Goal: Transaction & Acquisition: Purchase product/service

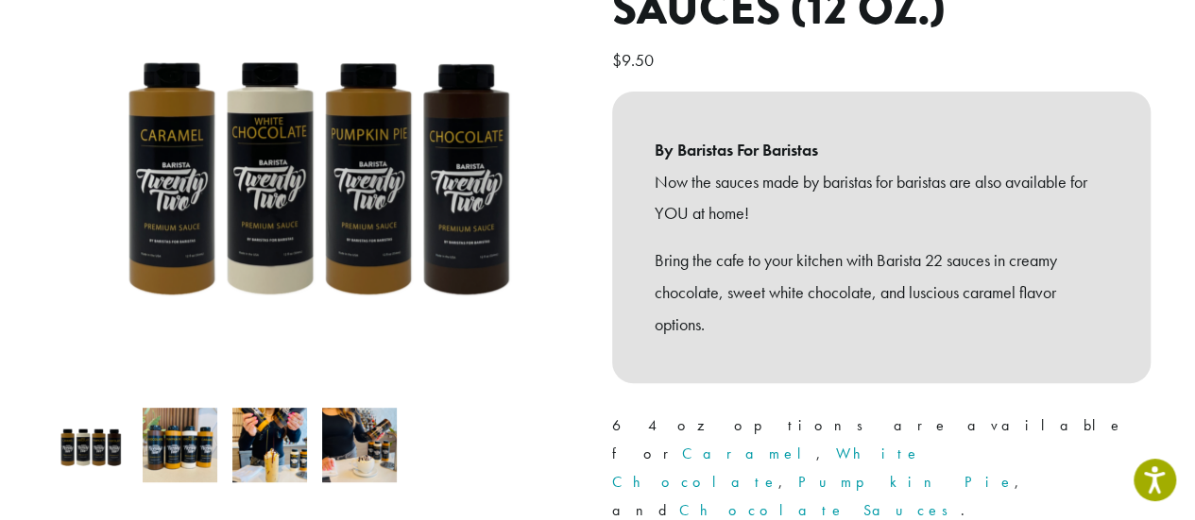
scroll to position [378, 0]
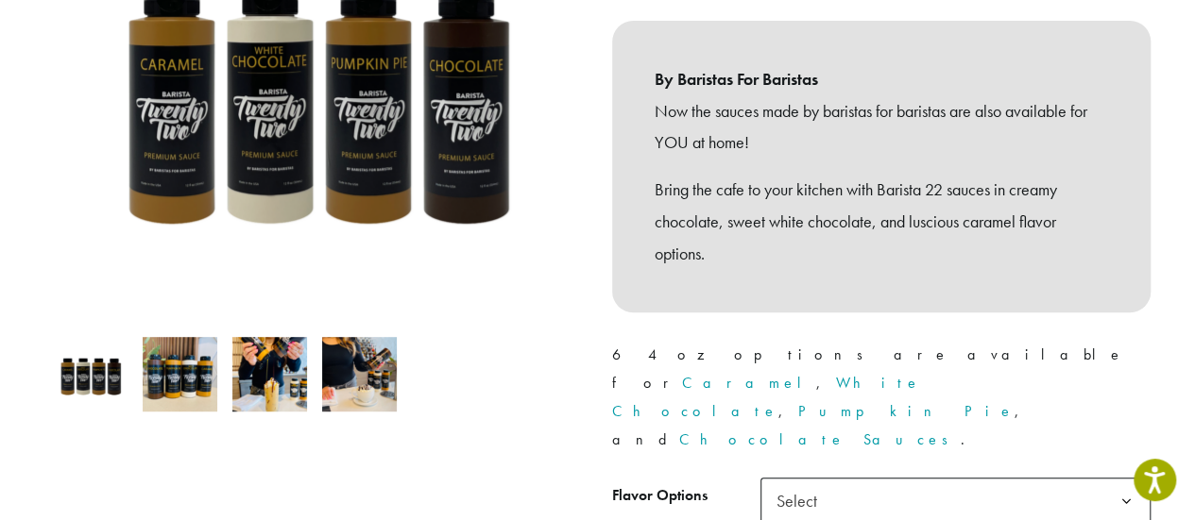
click at [900, 478] on span "Select" at bounding box center [955, 501] width 390 height 46
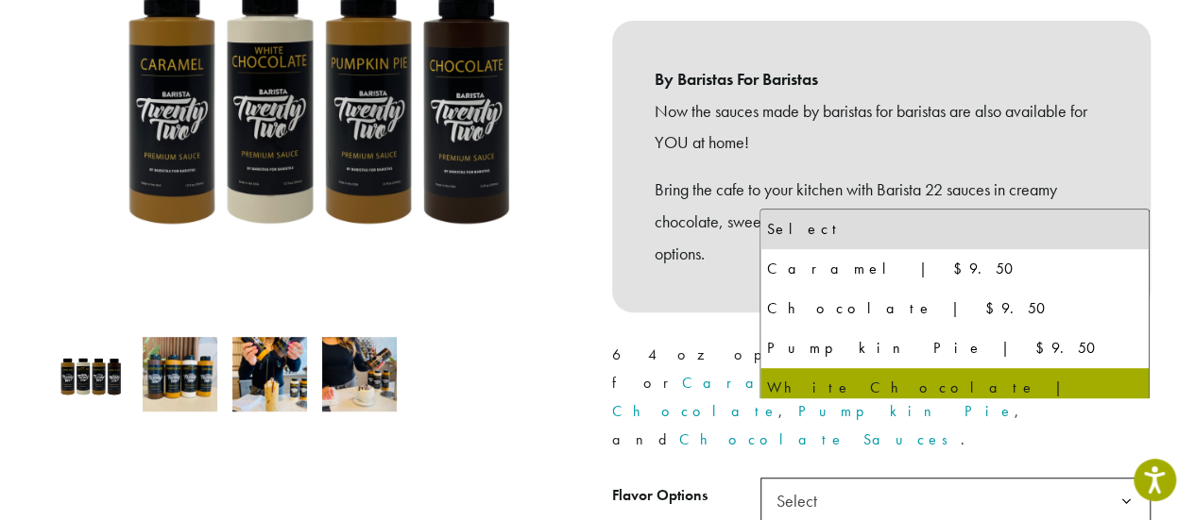
select select "**********"
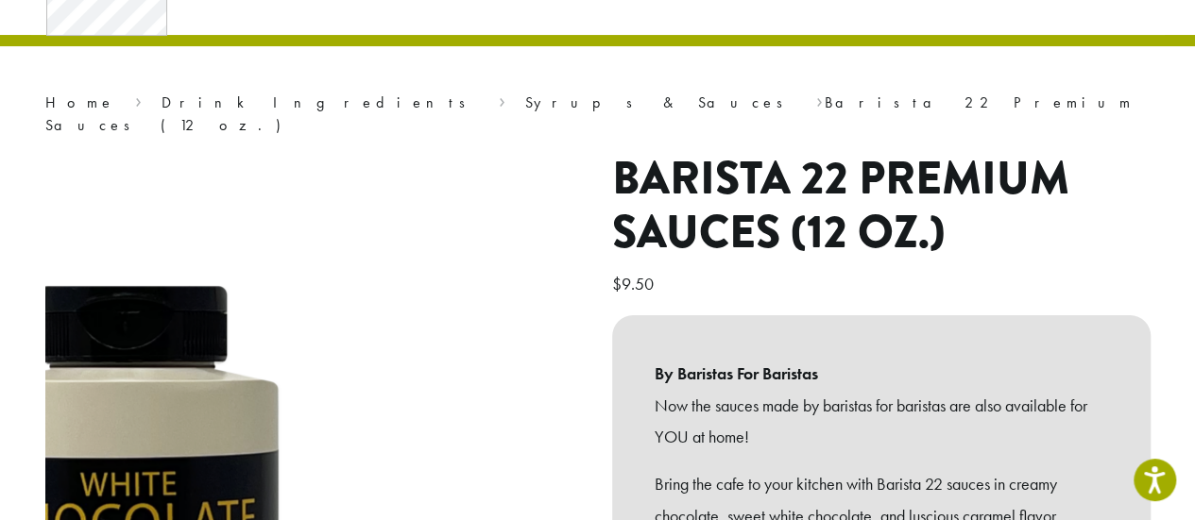
scroll to position [0, 0]
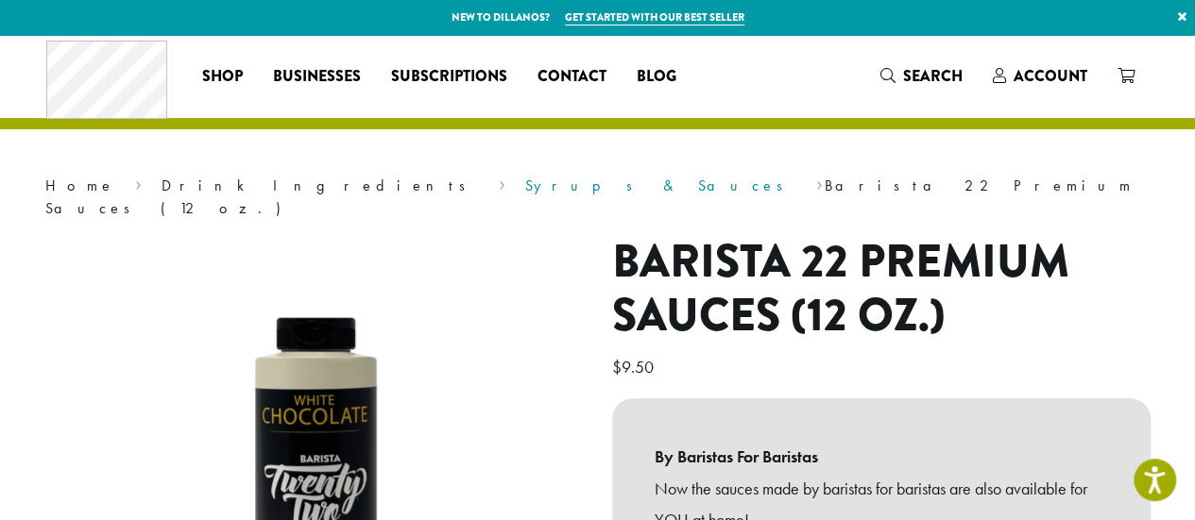
click at [525, 191] on link "Syrups & Sauces" at bounding box center [660, 186] width 270 height 20
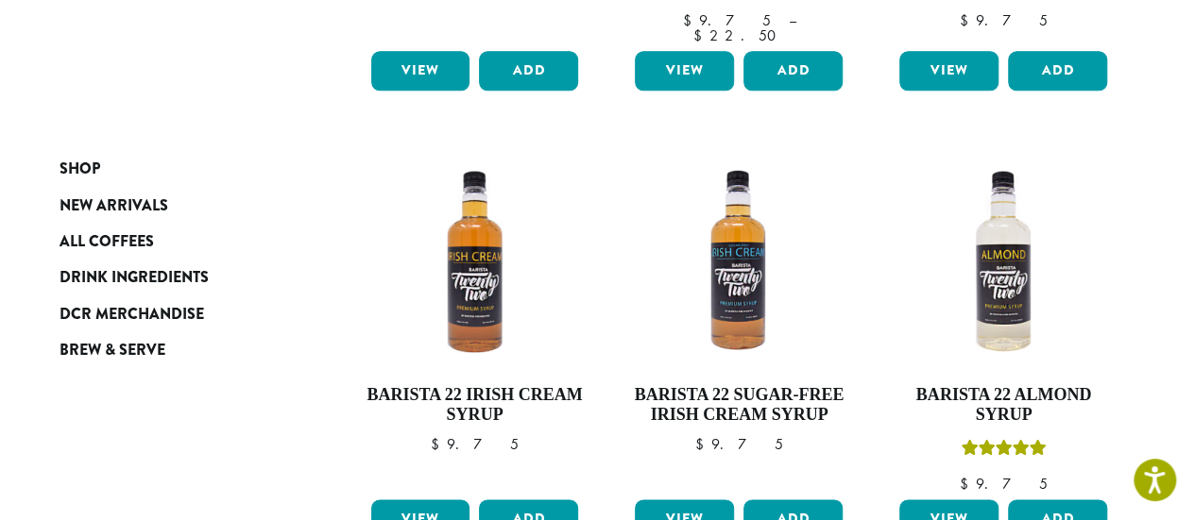
scroll to position [1133, 0]
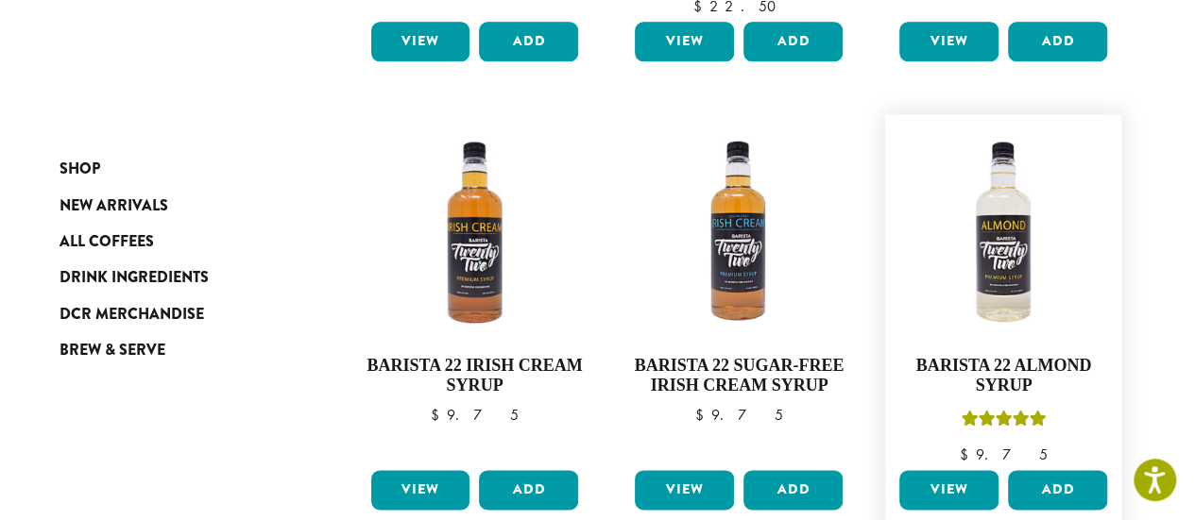
drag, startPoint x: 995, startPoint y: 334, endPoint x: 920, endPoint y: 460, distance: 146.6
click at [920, 470] on link "View" at bounding box center [948, 490] width 99 height 40
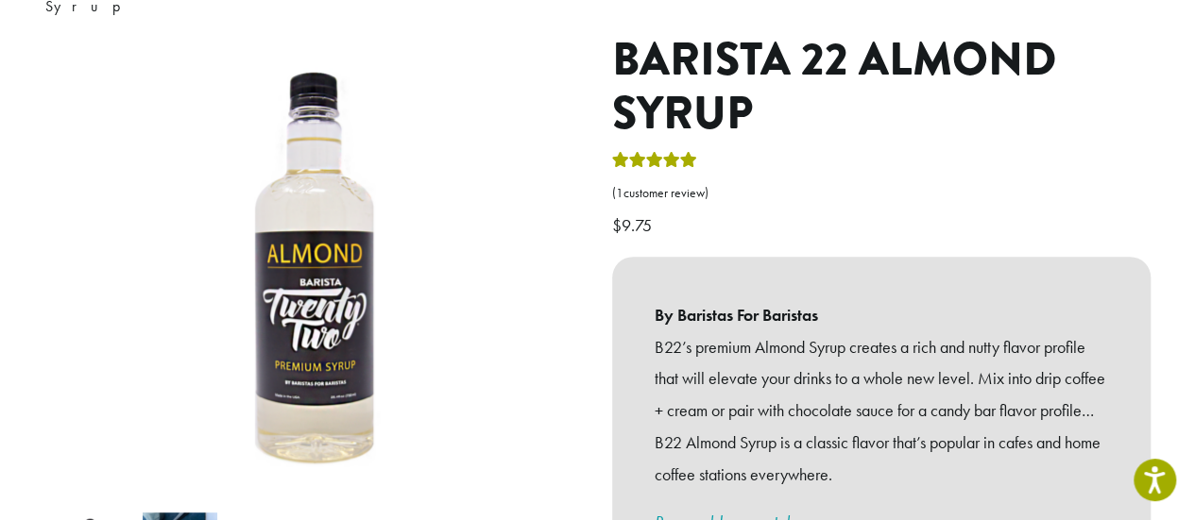
scroll to position [189, 0]
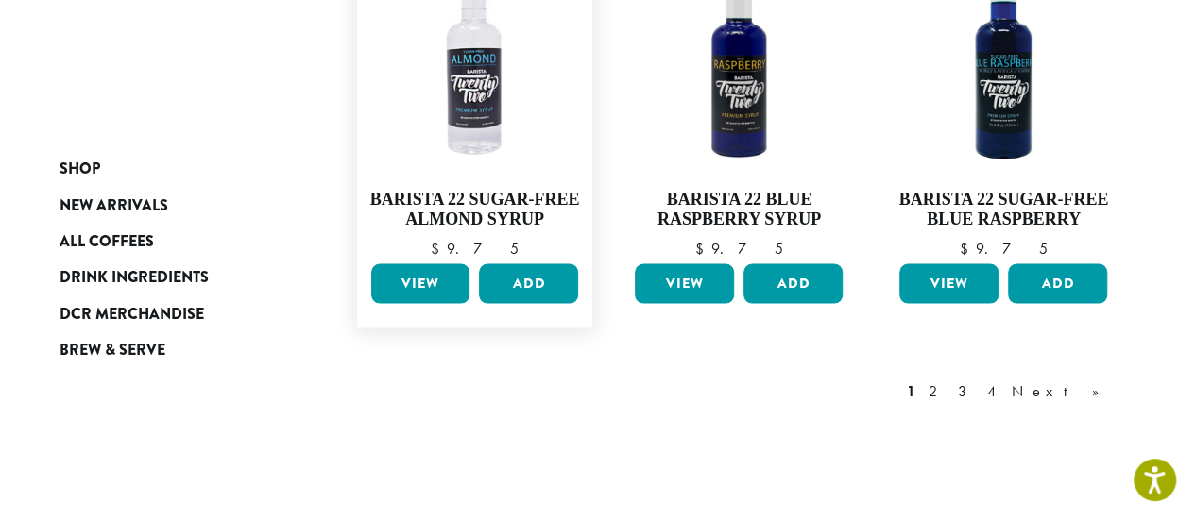
scroll to position [1758, 0]
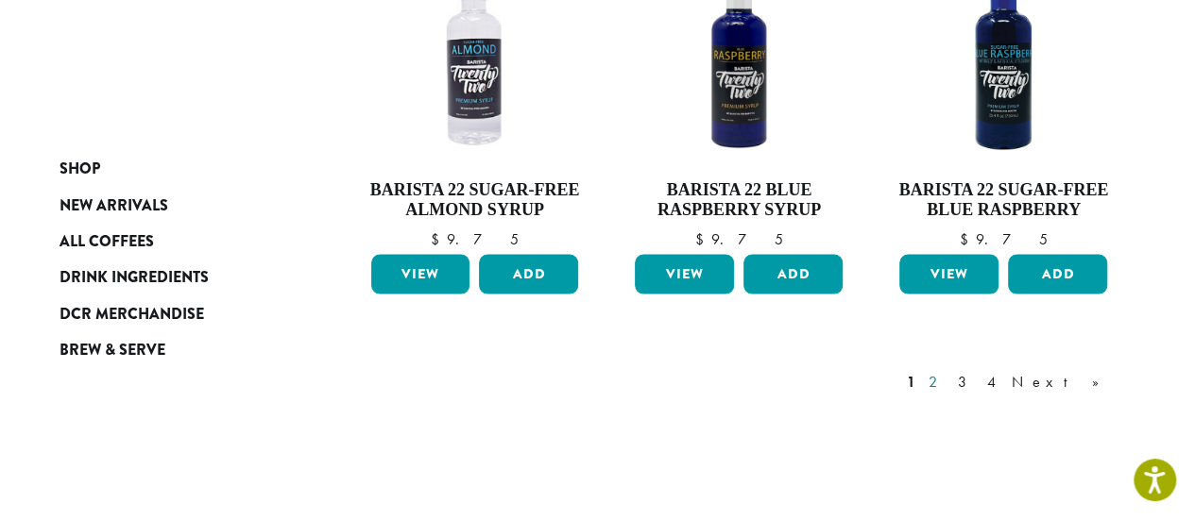
click at [948, 370] on link "2" at bounding box center [937, 381] width 24 height 23
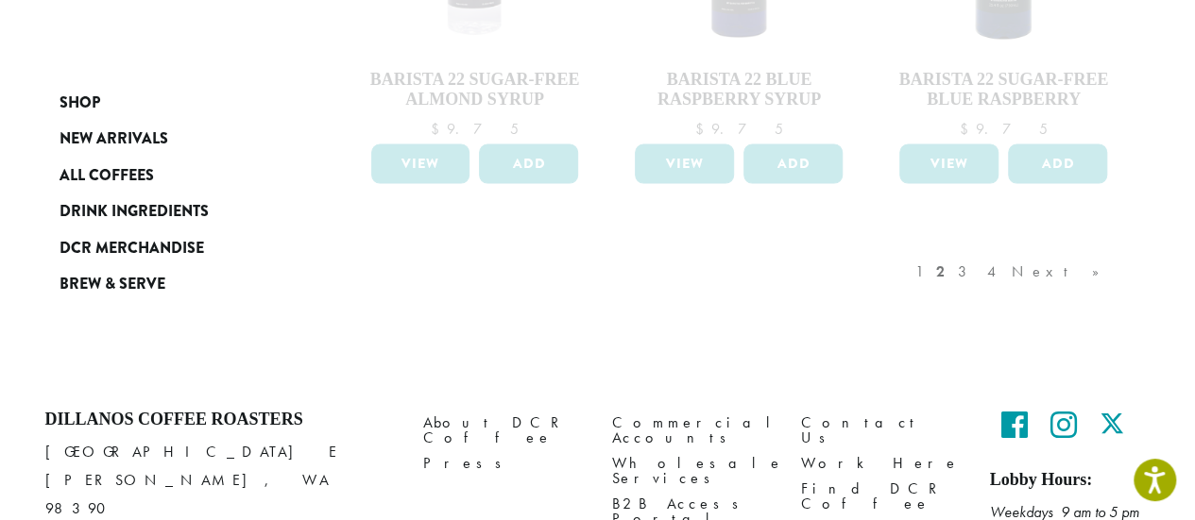
scroll to position [1936, 0]
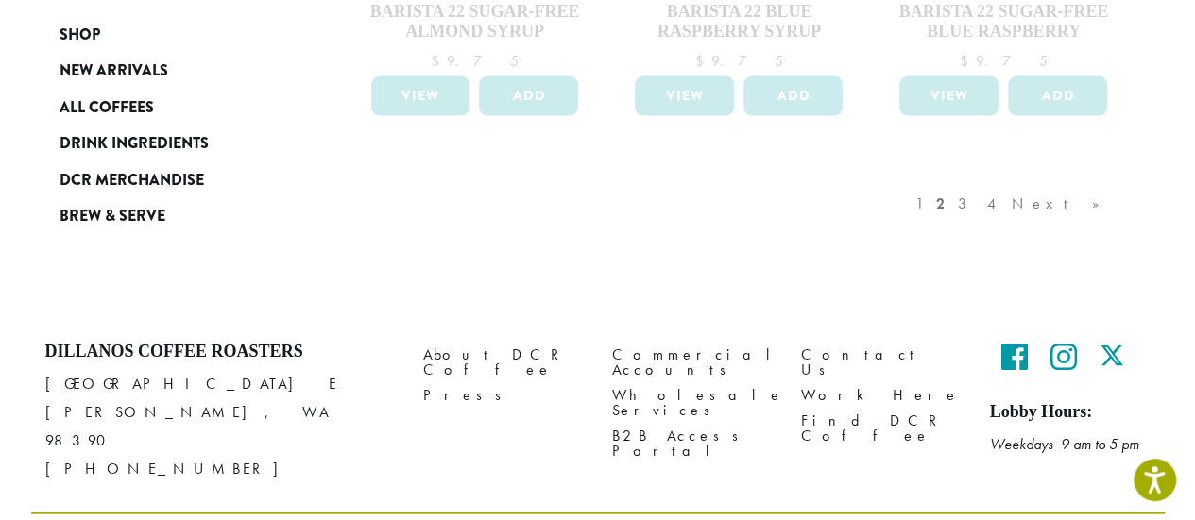
click at [1013, 178] on div "1 2 3 4 Next »" at bounding box center [1016, 222] width 211 height 89
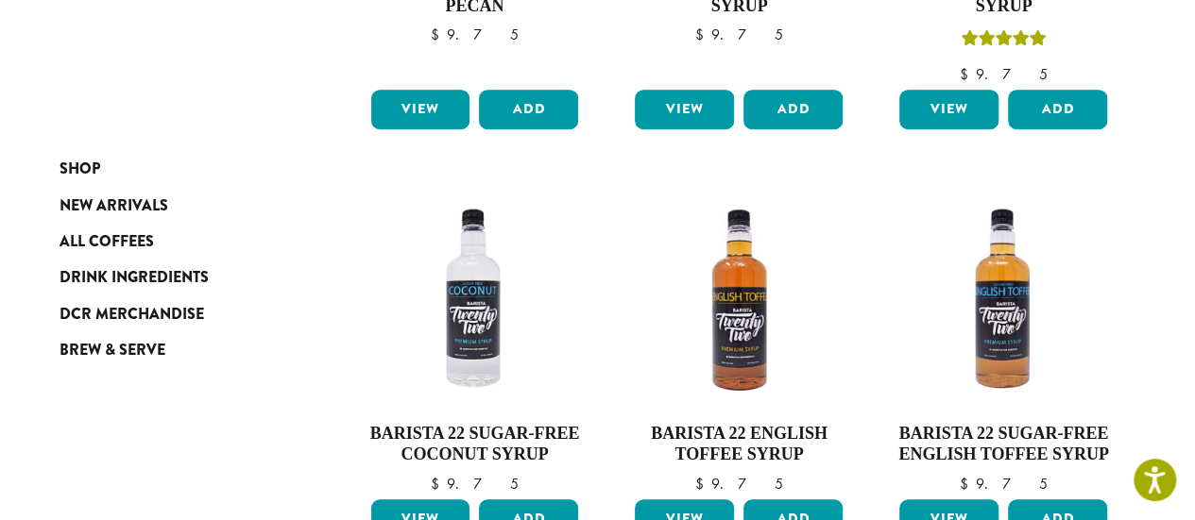
scroll to position [680, 0]
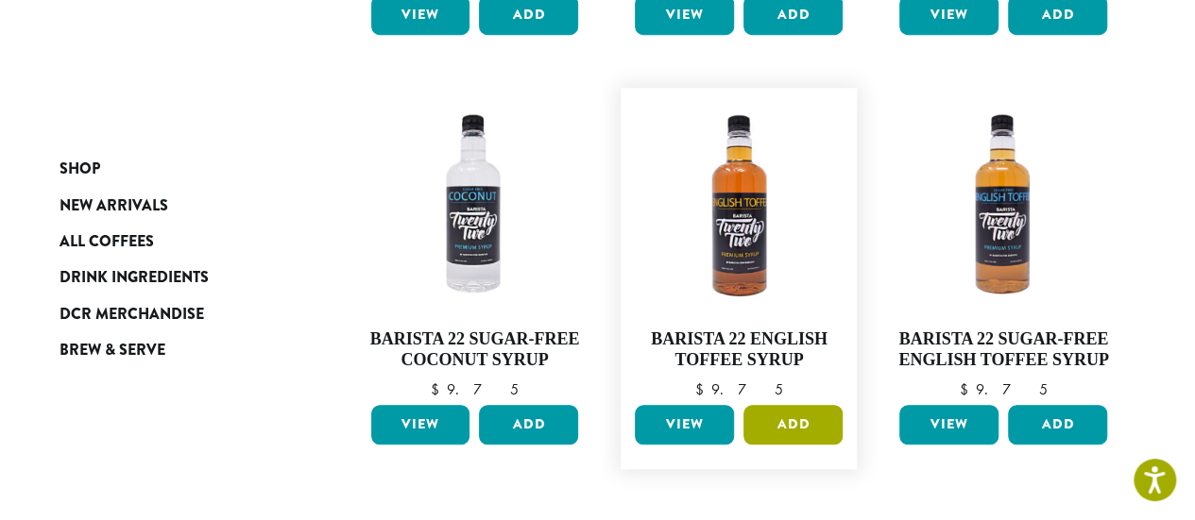
click at [791, 420] on button "Add" at bounding box center [792, 425] width 99 height 40
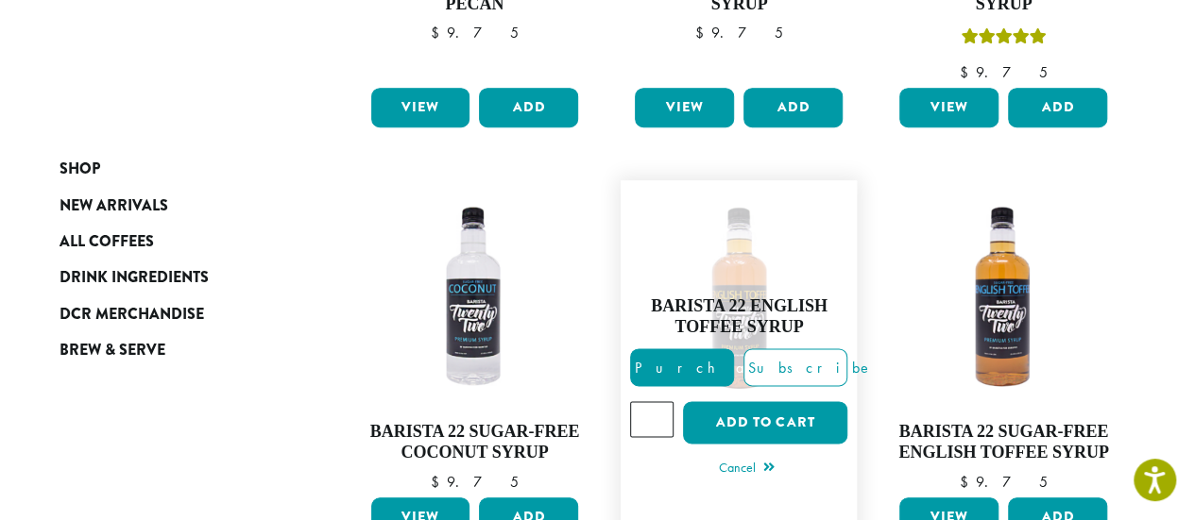
scroll to position [586, 0]
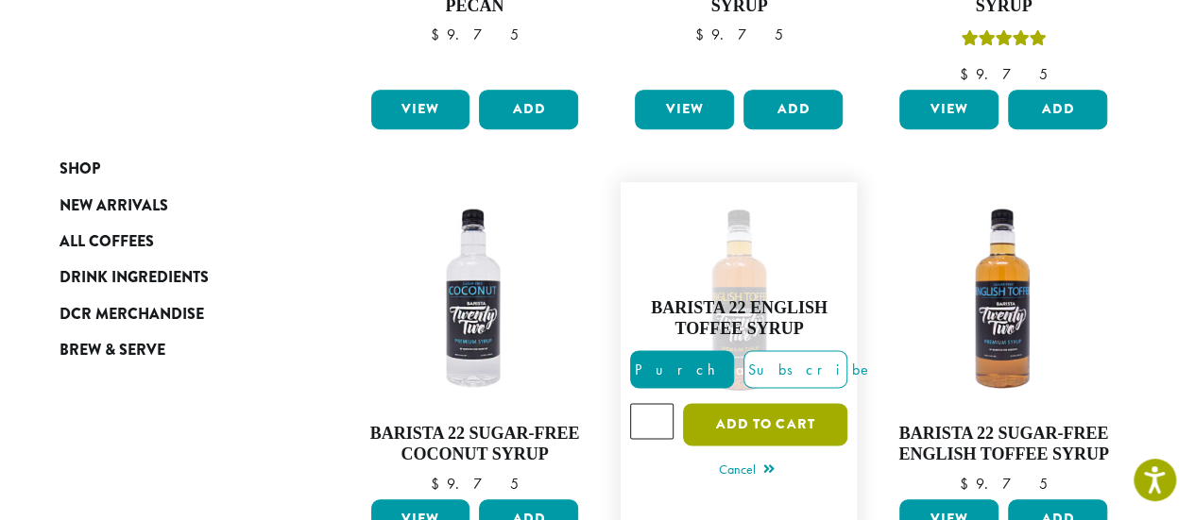
click at [752, 433] on button "Add to cart" at bounding box center [765, 424] width 164 height 42
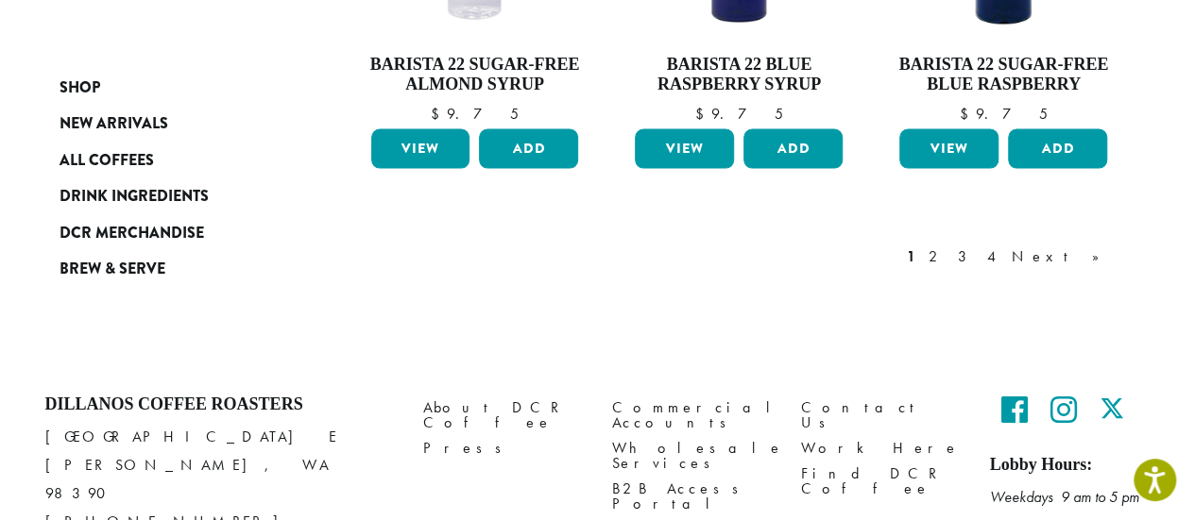
scroll to position [1936, 0]
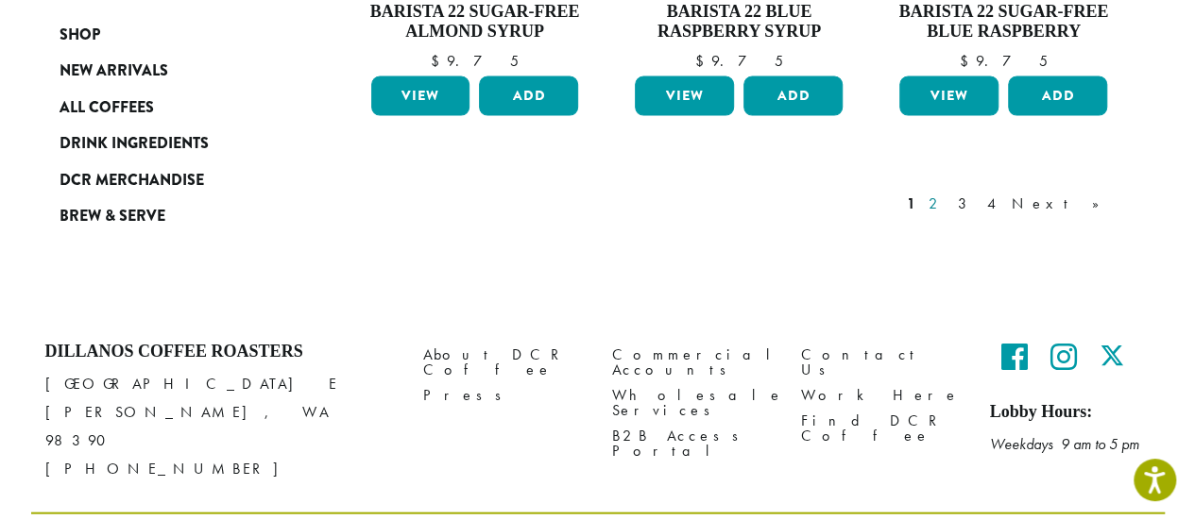
click at [948, 193] on link "2" at bounding box center [937, 204] width 24 height 23
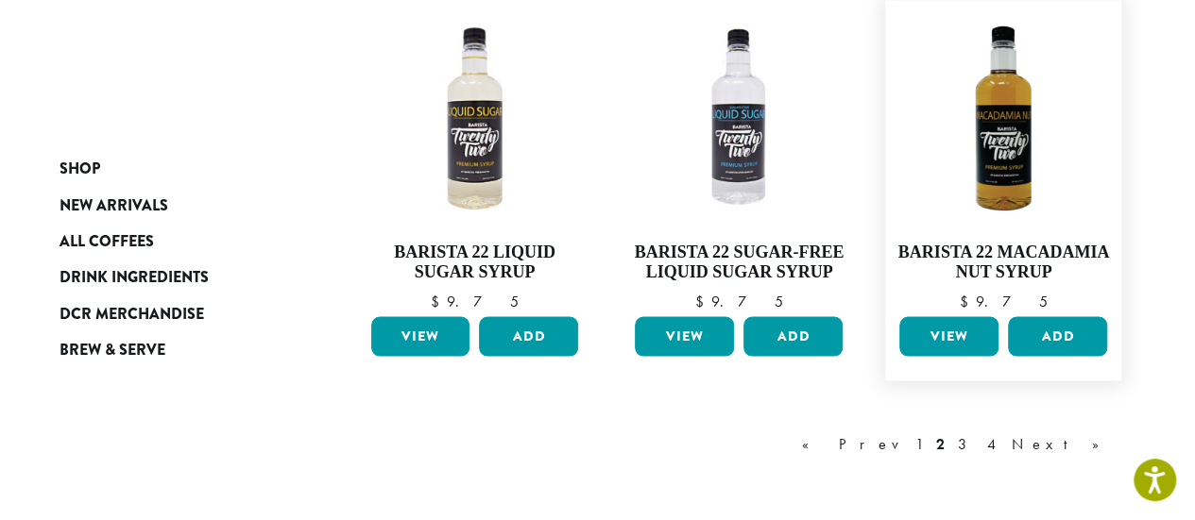
scroll to position [1626, 0]
click at [977, 439] on link "3" at bounding box center [966, 444] width 24 height 23
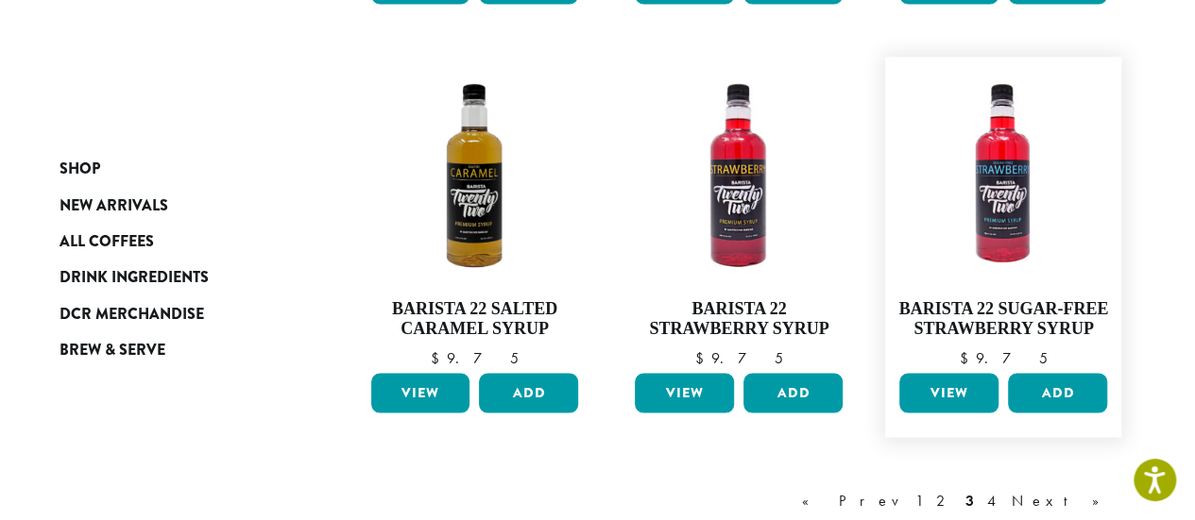
scroll to position [1532, 0]
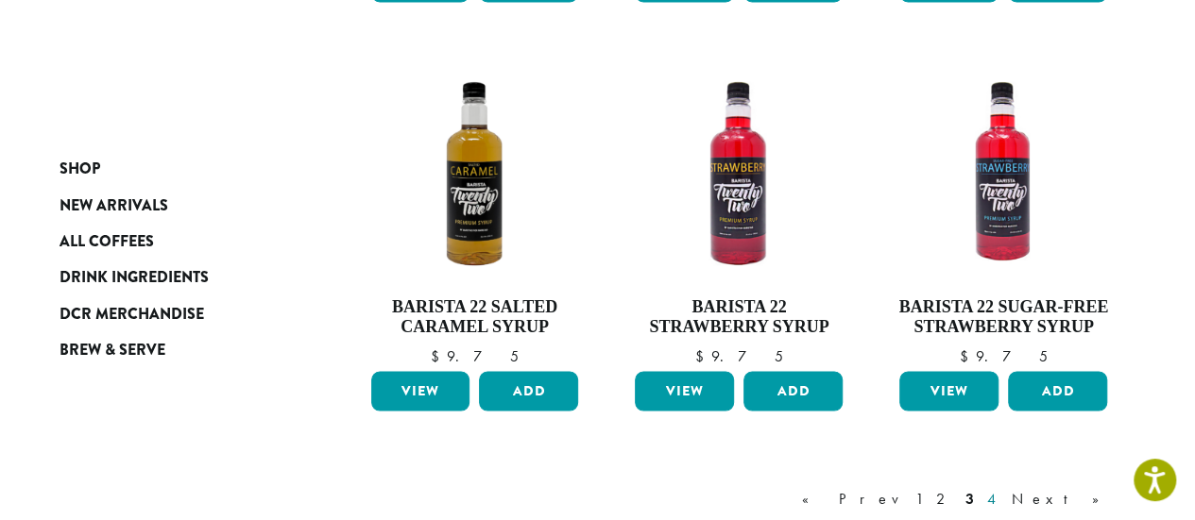
click at [1002, 495] on link "4" at bounding box center [992, 498] width 19 height 23
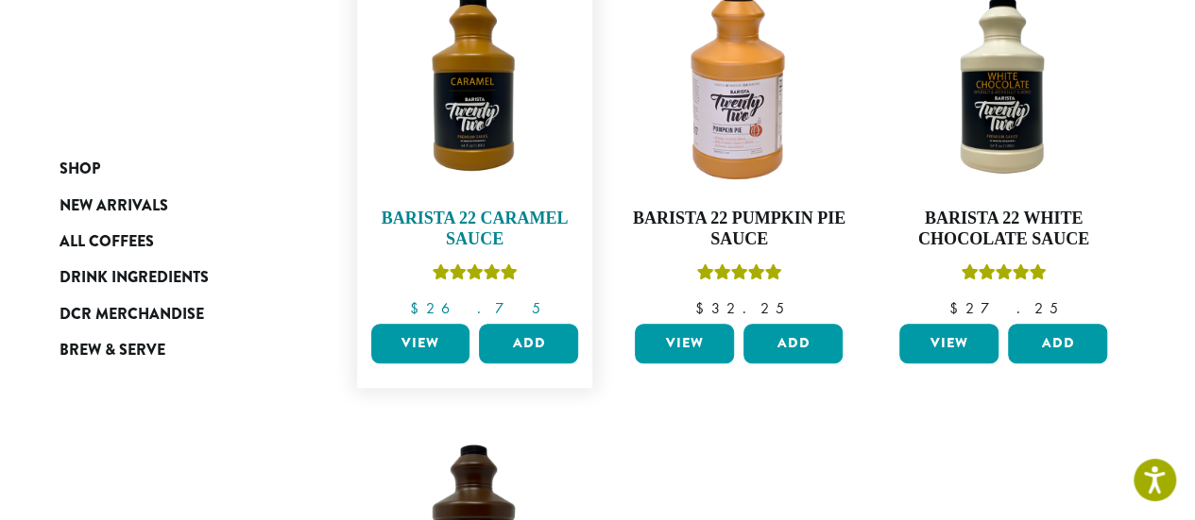
scroll to position [733, 0]
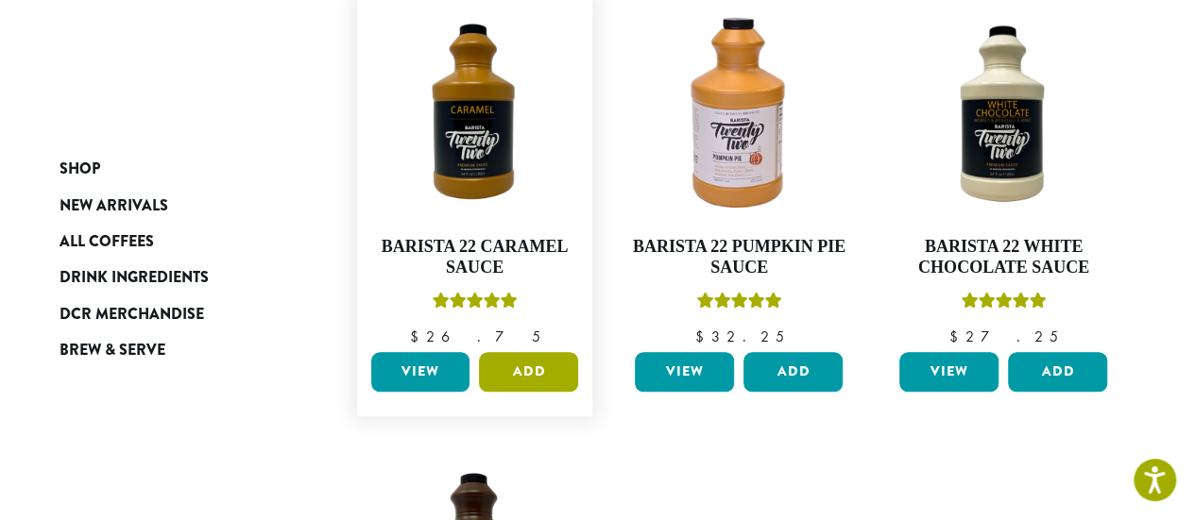
click at [537, 373] on button "Add" at bounding box center [528, 372] width 99 height 40
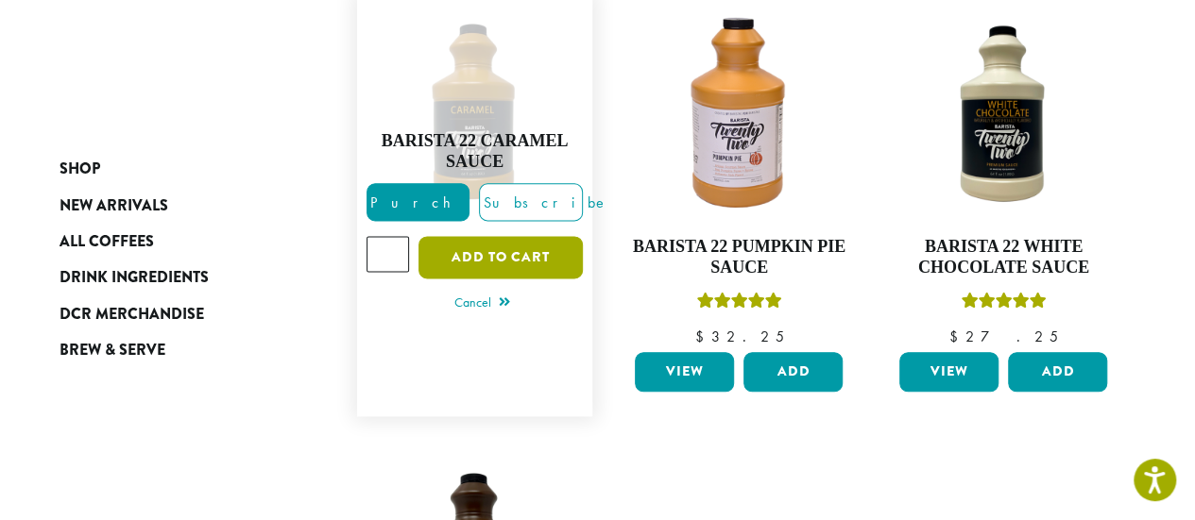
click at [536, 271] on button "Add to cart" at bounding box center [500, 257] width 164 height 42
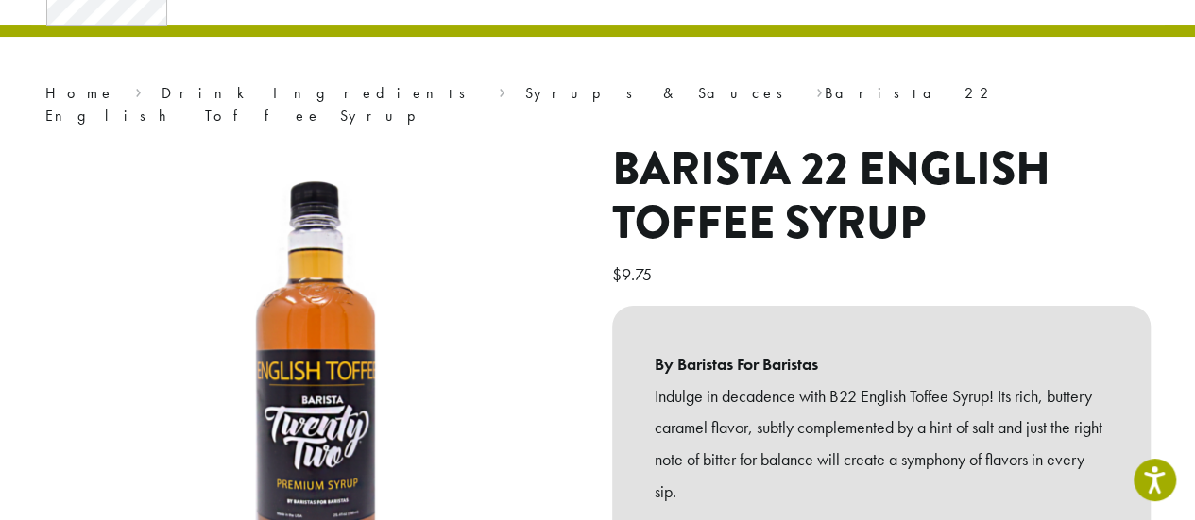
scroll to position [378, 0]
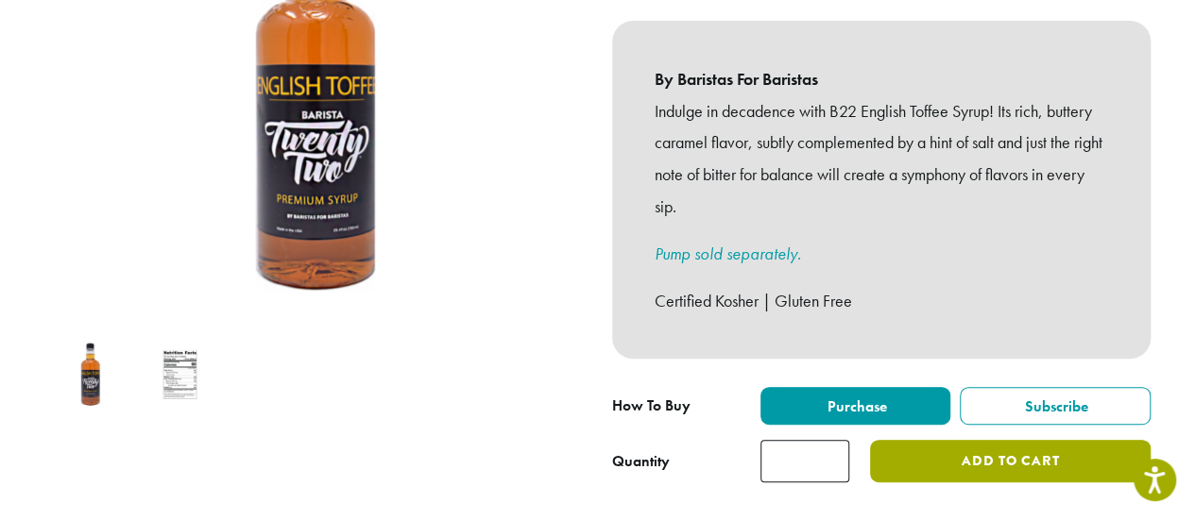
click at [1036, 440] on button "Add to cart" at bounding box center [1010, 461] width 280 height 42
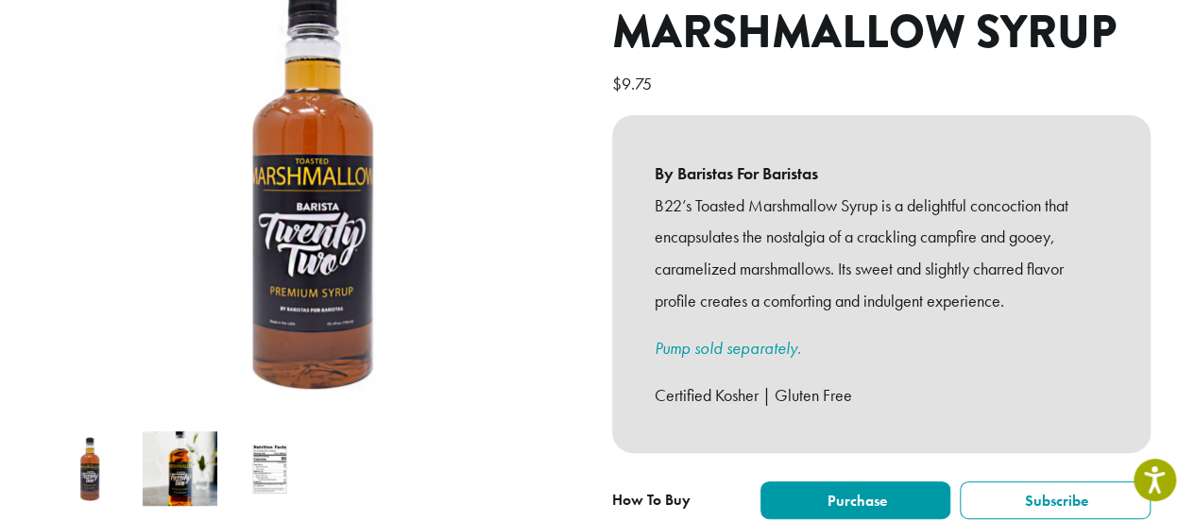
scroll to position [378, 0]
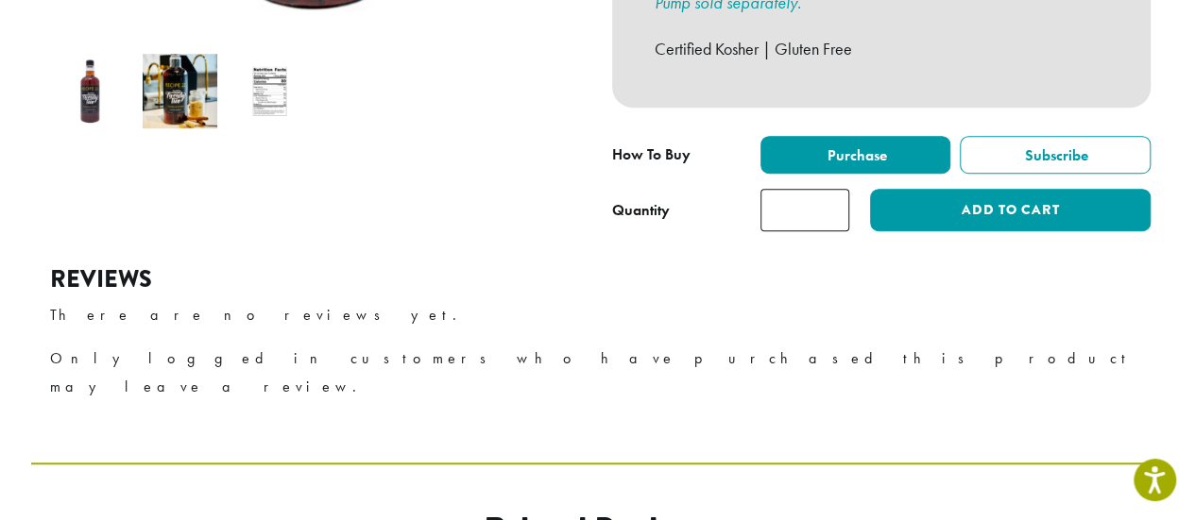
scroll to position [756, 0]
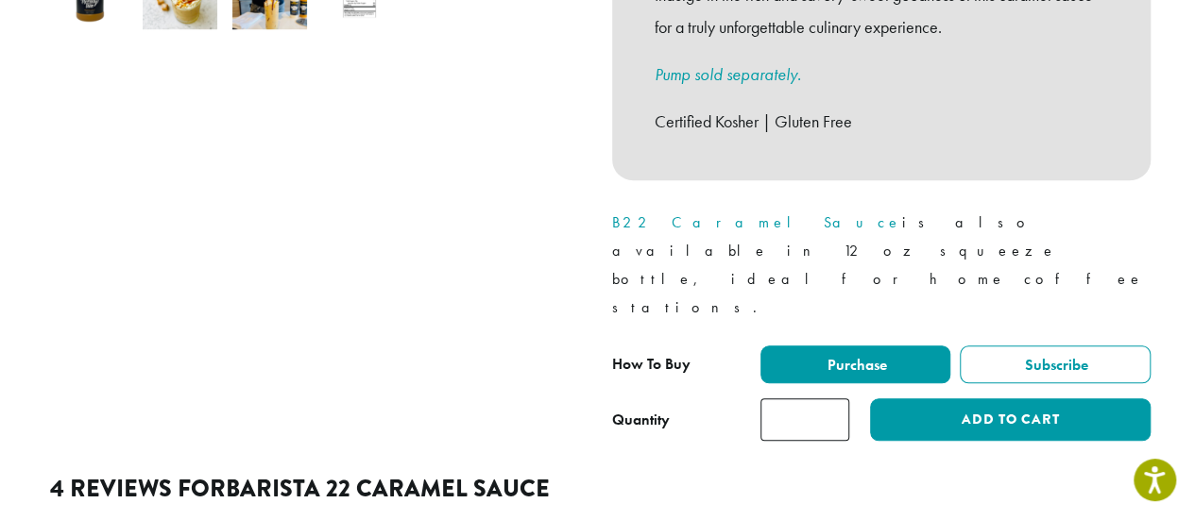
scroll to position [756, 0]
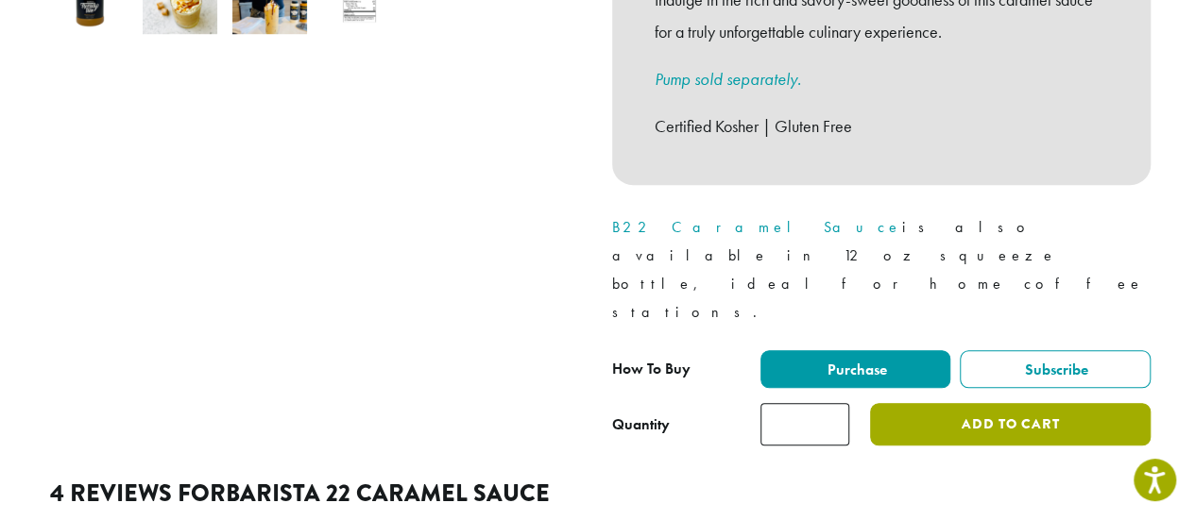
click at [986, 403] on button "Add to cart" at bounding box center [1010, 424] width 280 height 42
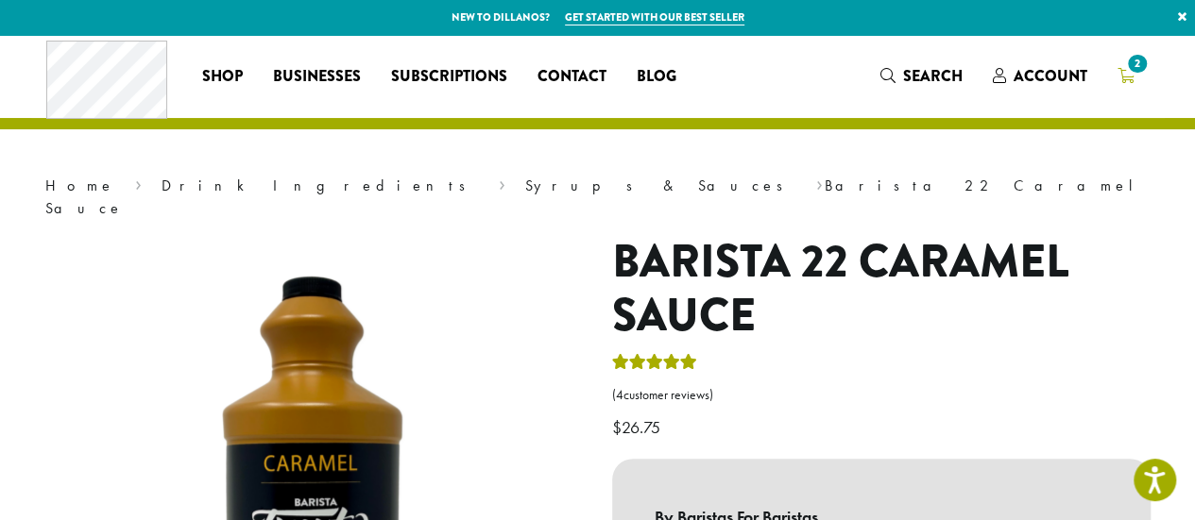
click at [1122, 79] on icon "2" at bounding box center [1125, 75] width 17 height 15
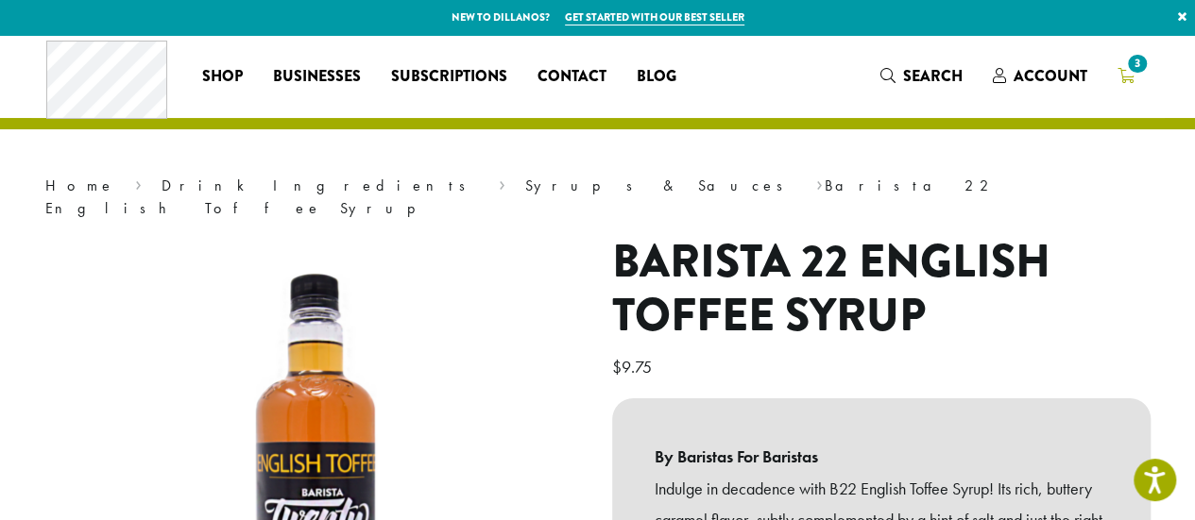
click at [1134, 79] on link "3" at bounding box center [1125, 75] width 47 height 31
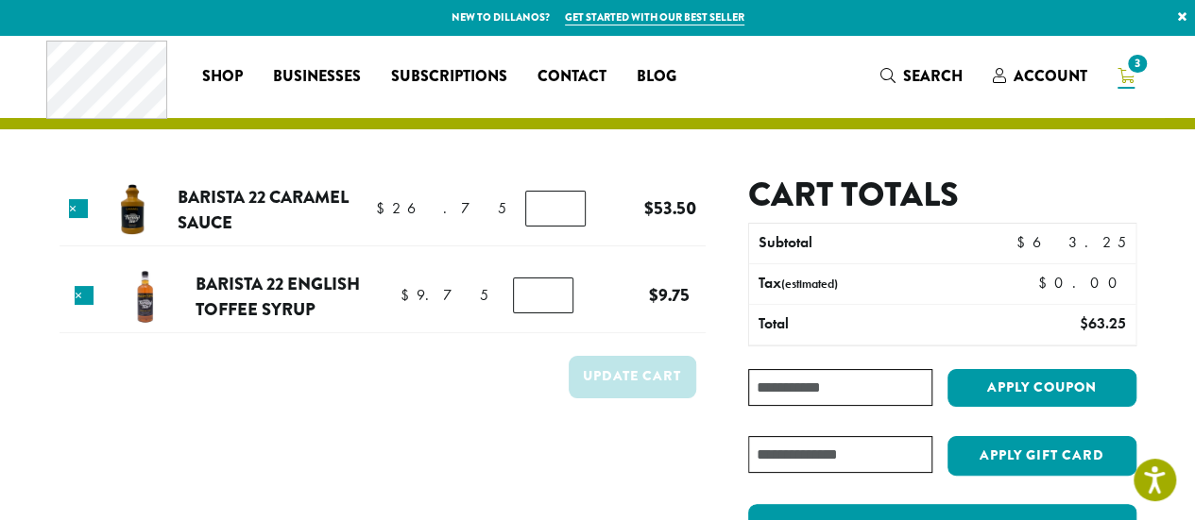
type input "*"
click at [554, 215] on input "*" at bounding box center [555, 209] width 60 height 36
click at [632, 360] on button "Update cart" at bounding box center [632, 377] width 127 height 42
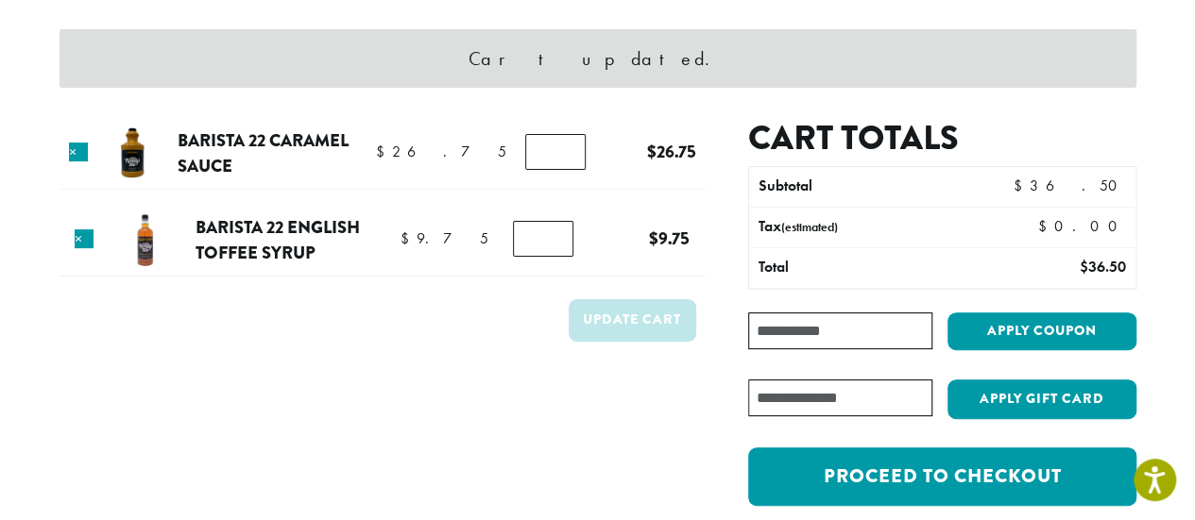
scroll to position [174, 0]
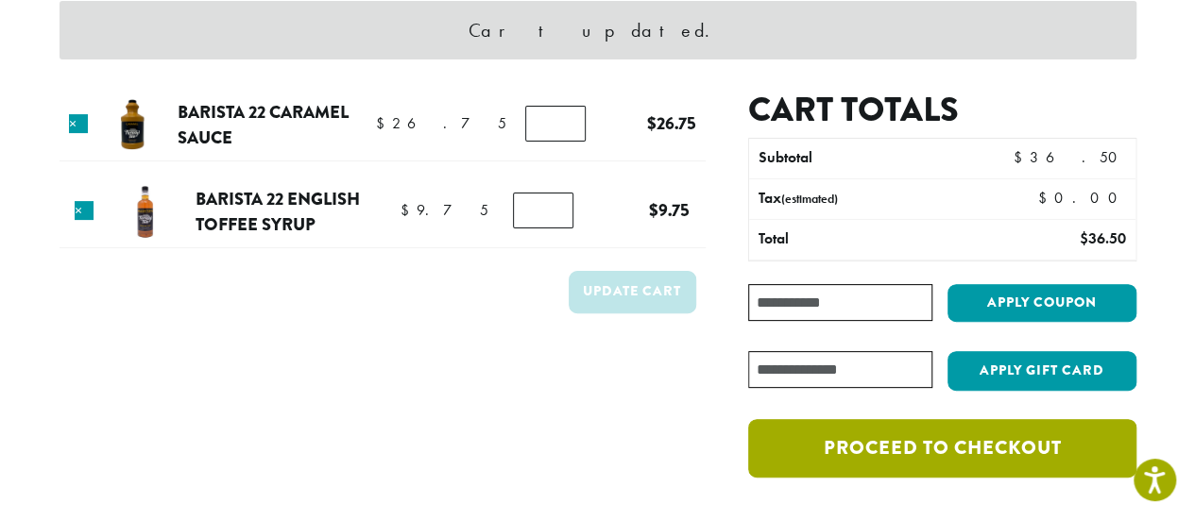
click at [963, 440] on link "Proceed to checkout" at bounding box center [941, 448] width 387 height 59
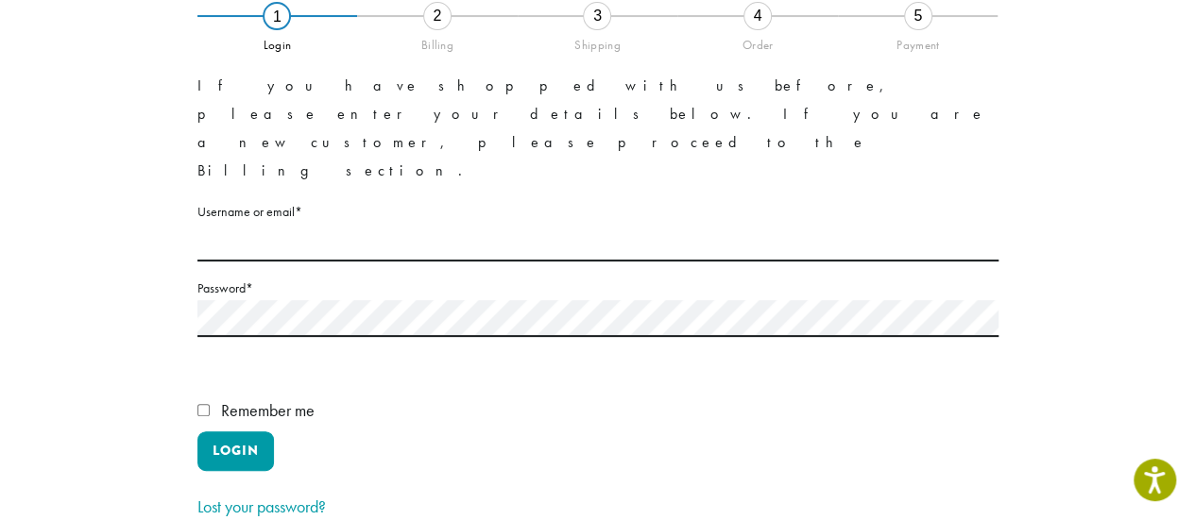
scroll to position [189, 0]
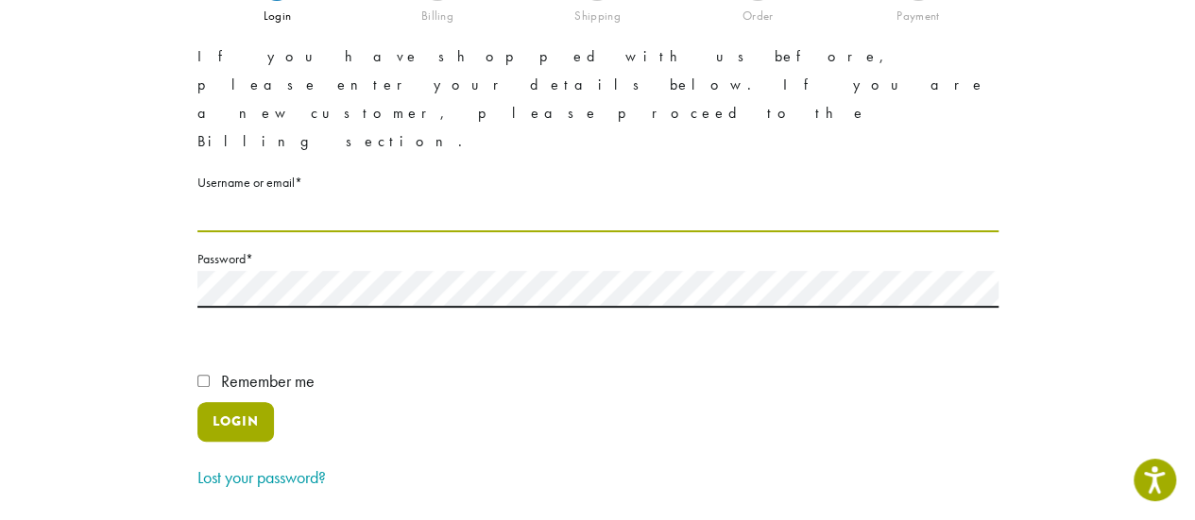
type input "**********"
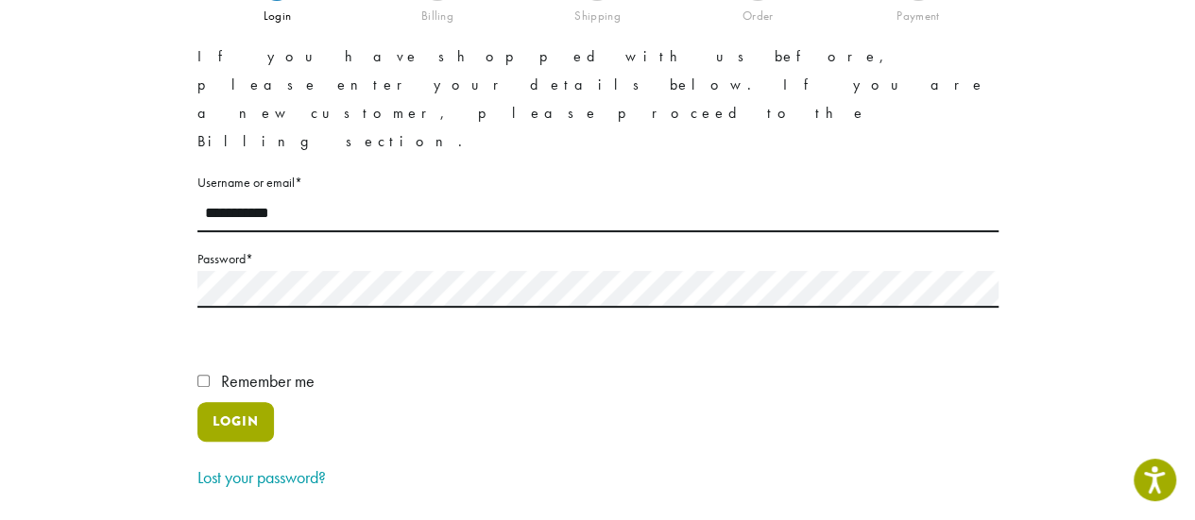
click at [246, 402] on button "Login" at bounding box center [235, 422] width 76 height 40
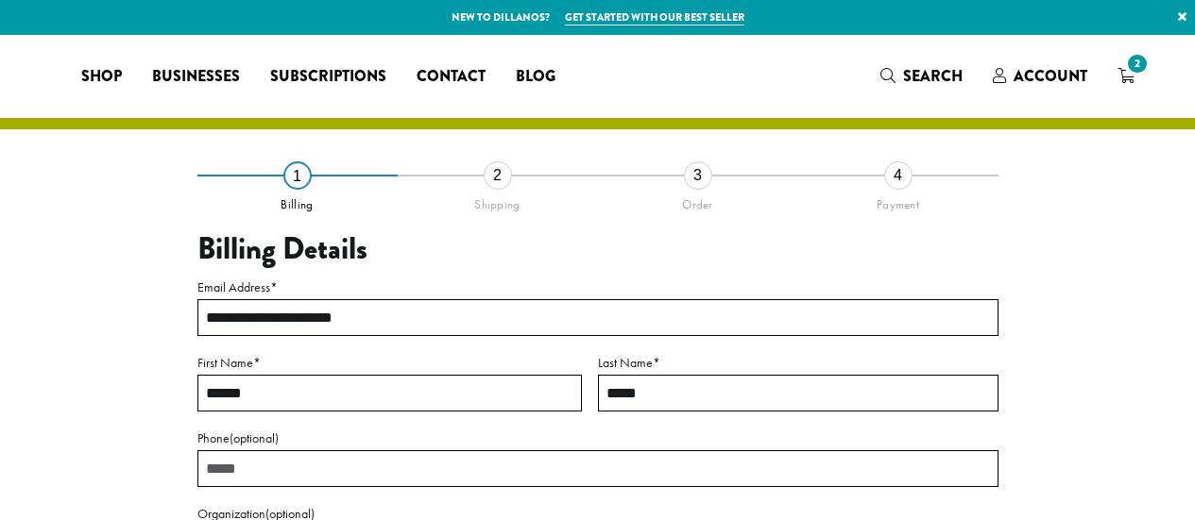
select select "**"
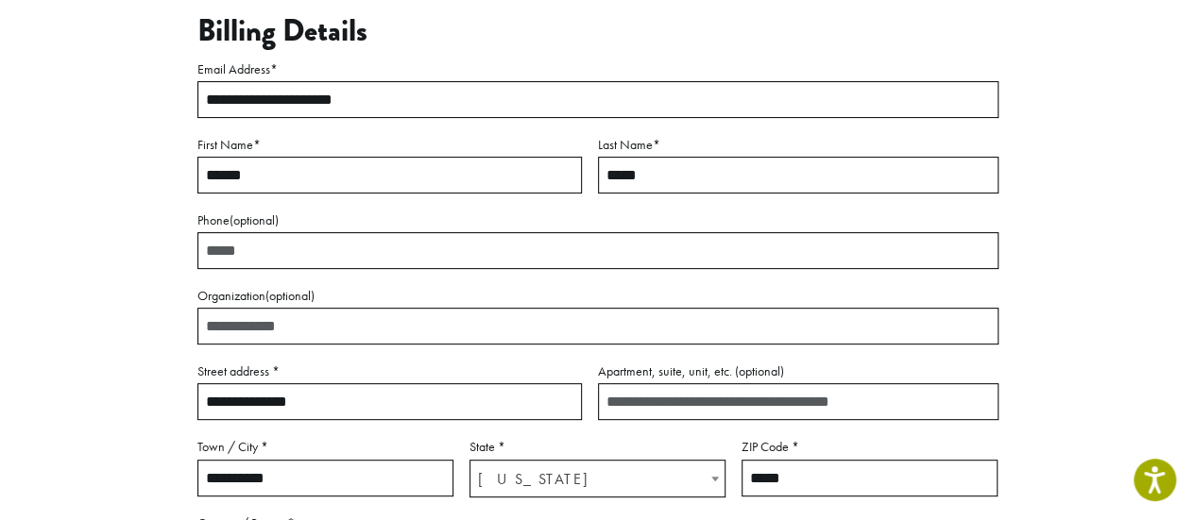
scroll to position [189, 0]
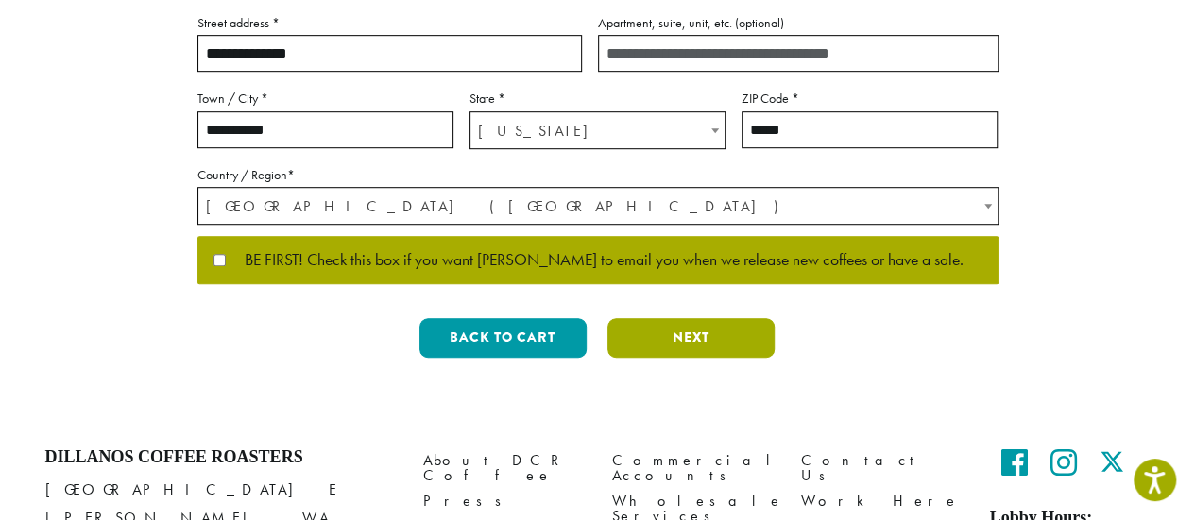
click at [755, 345] on button "Next" at bounding box center [690, 338] width 167 height 40
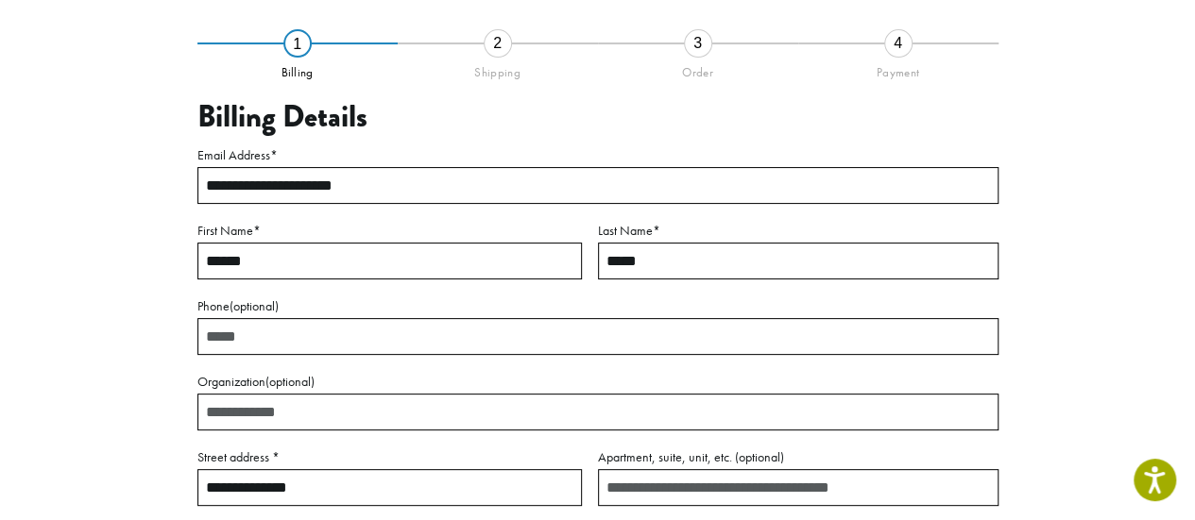
scroll to position [108, 0]
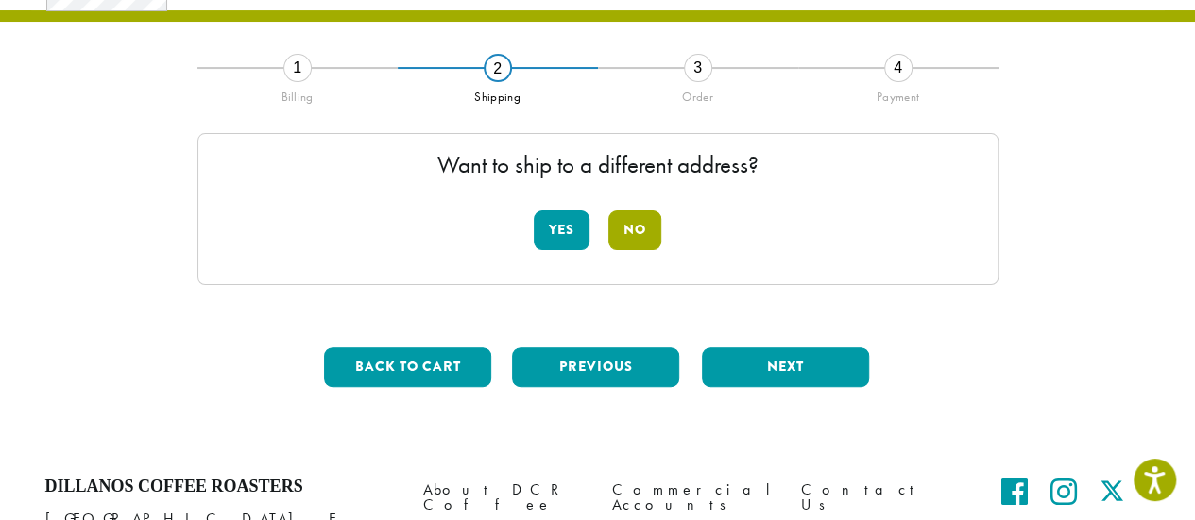
click at [631, 241] on button "No" at bounding box center [634, 231] width 53 height 40
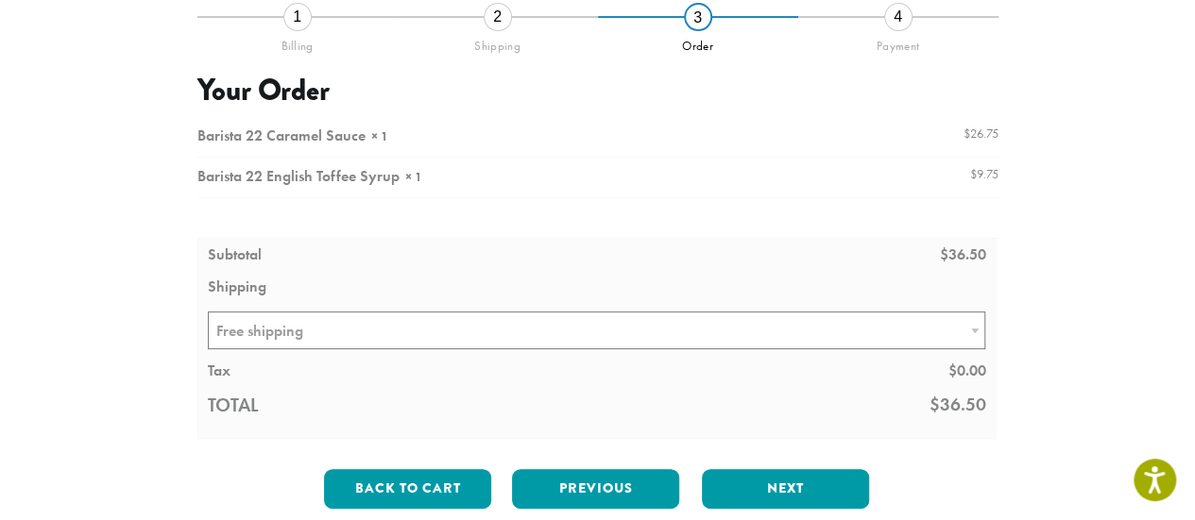
scroll to position [202, 0]
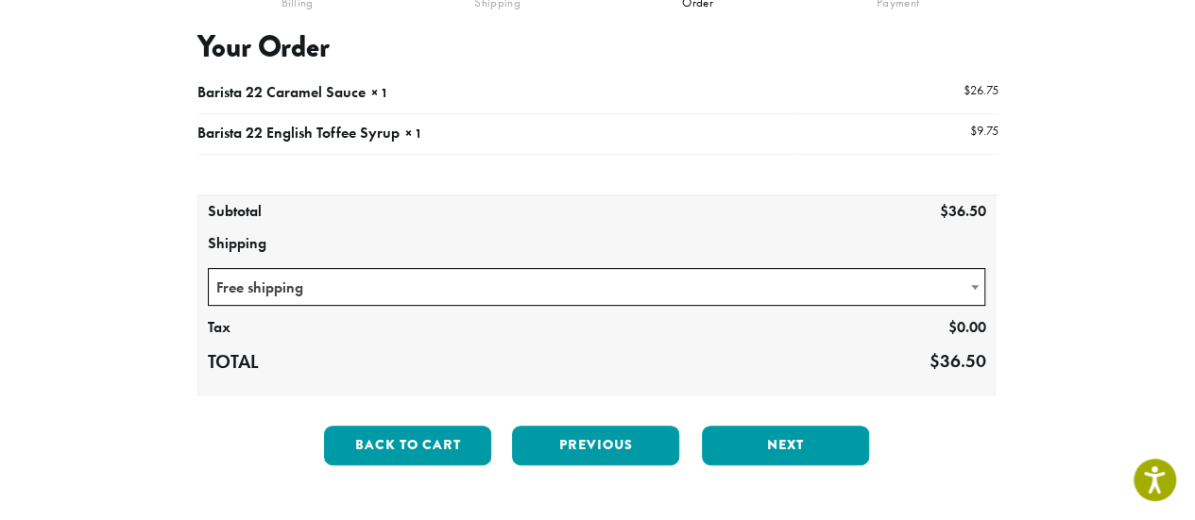
click at [723, 278] on span "Free shipping" at bounding box center [597, 287] width 776 height 37
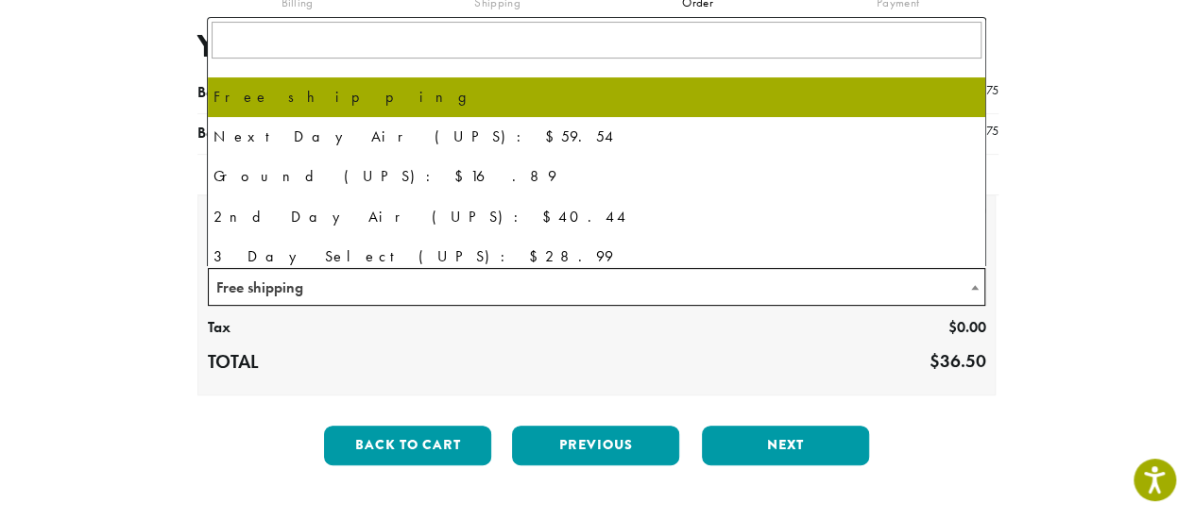
click at [723, 278] on span "Free shipping" at bounding box center [597, 287] width 776 height 37
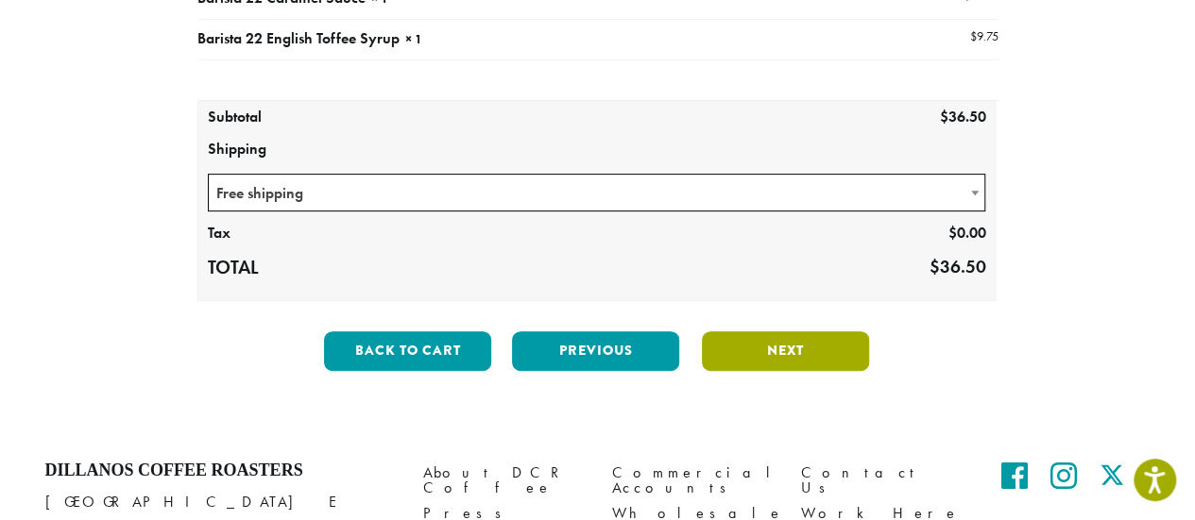
click at [759, 335] on button "Next" at bounding box center [785, 351] width 167 height 40
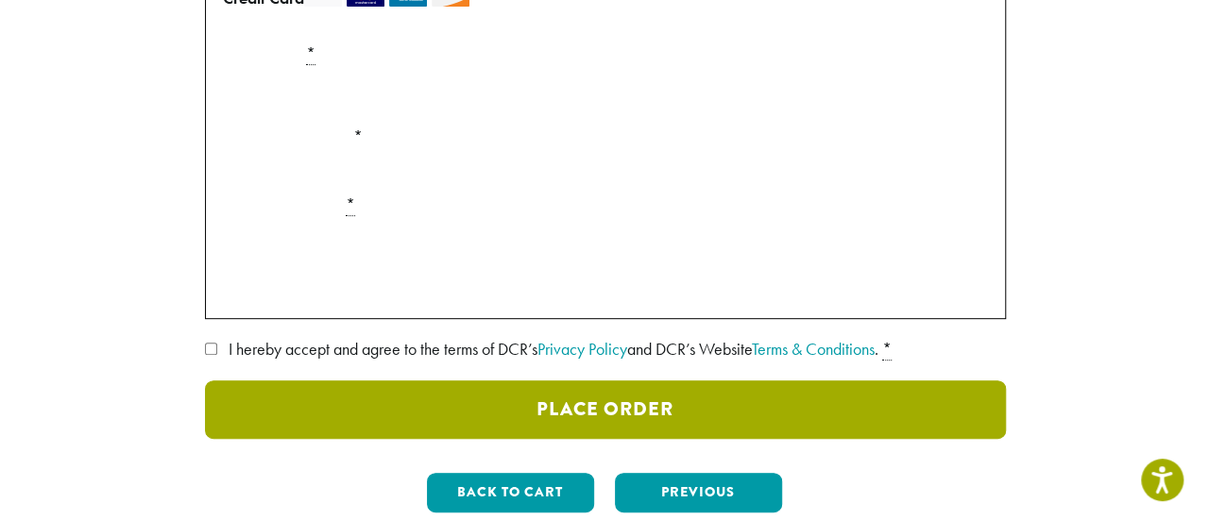
scroll to position [391, 0]
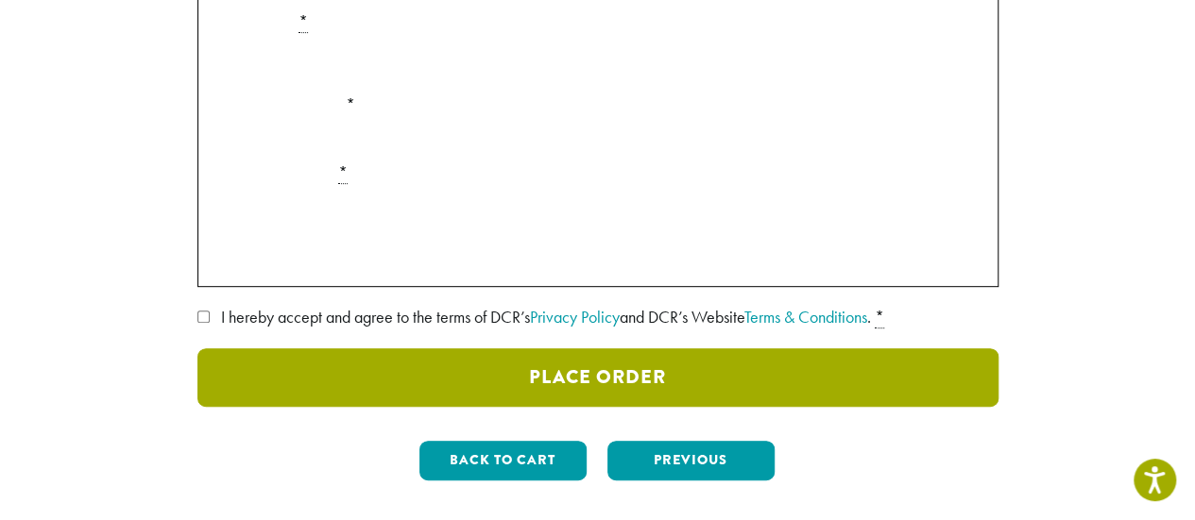
click at [913, 388] on button "Place Order" at bounding box center [597, 377] width 801 height 59
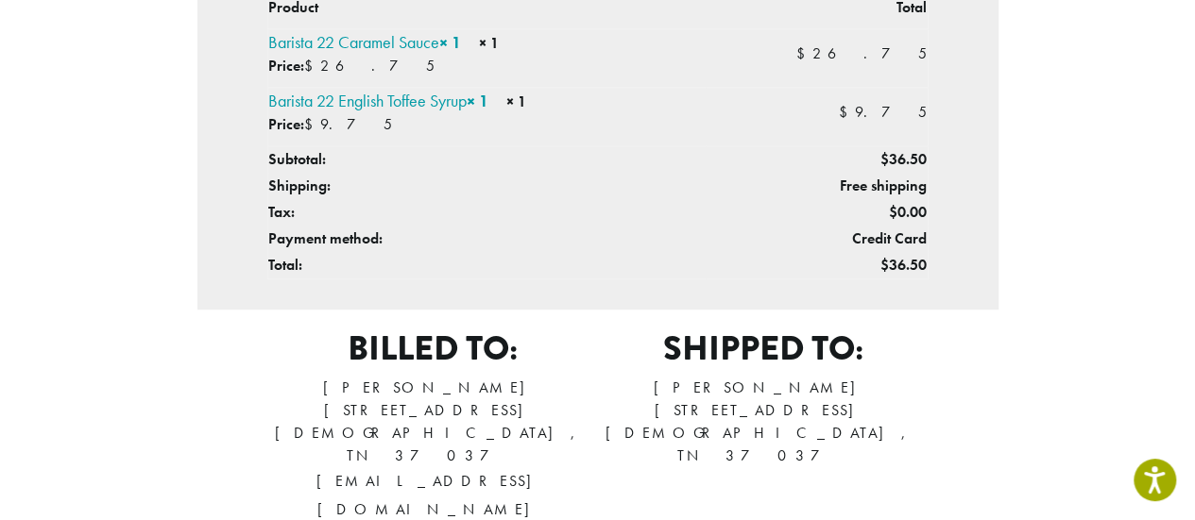
scroll to position [378, 0]
